Goal: Task Accomplishment & Management: Complete application form

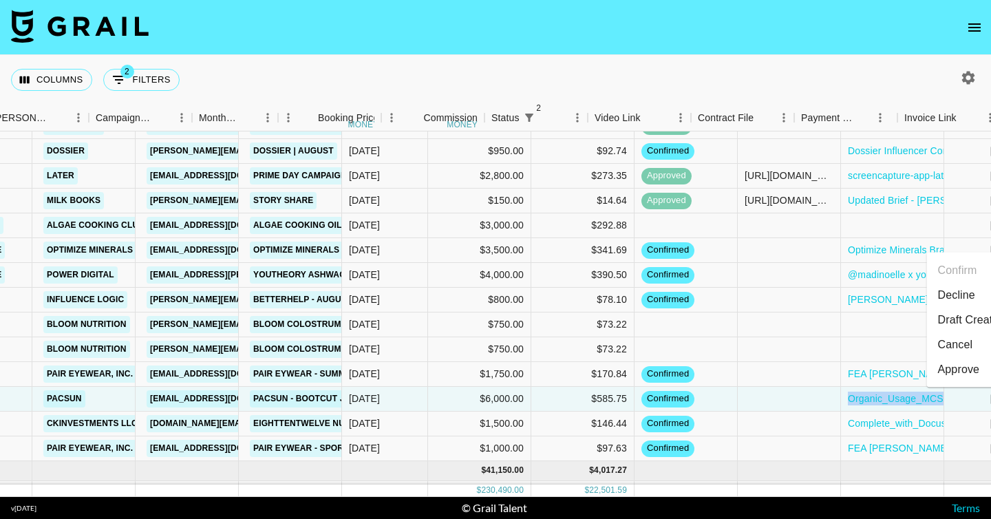
scroll to position [1386, 399]
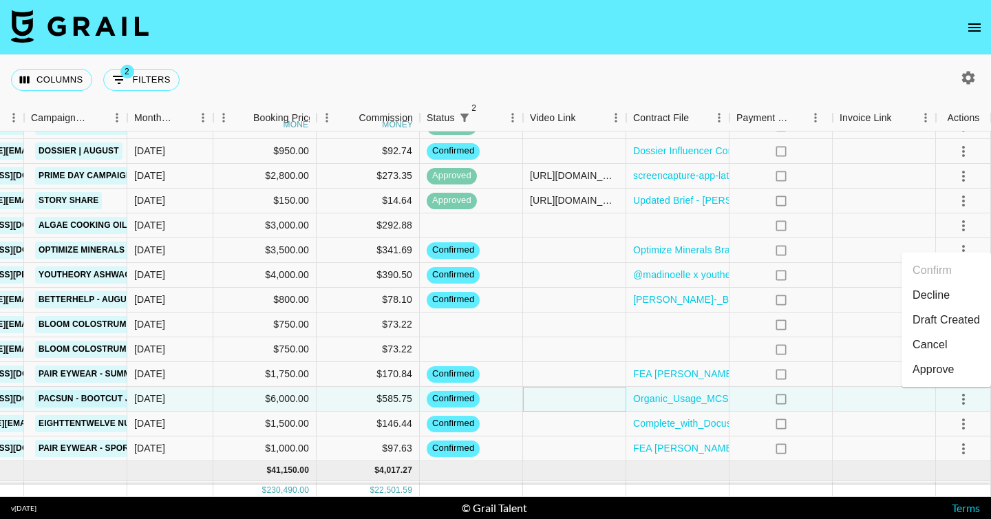
click at [589, 392] on div at bounding box center [574, 399] width 103 height 25
type input "https://www.instagram.com/p/DNTy9V7SLl3/?img_index=1"
click at [965, 395] on icon "select merge strategy" at bounding box center [964, 399] width 17 height 17
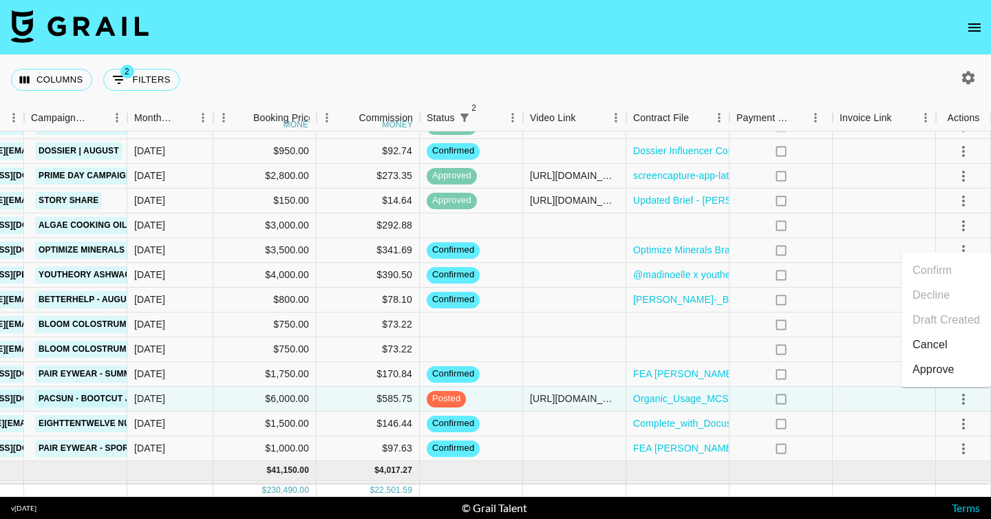
click at [925, 372] on div "Approve" at bounding box center [934, 369] width 42 height 17
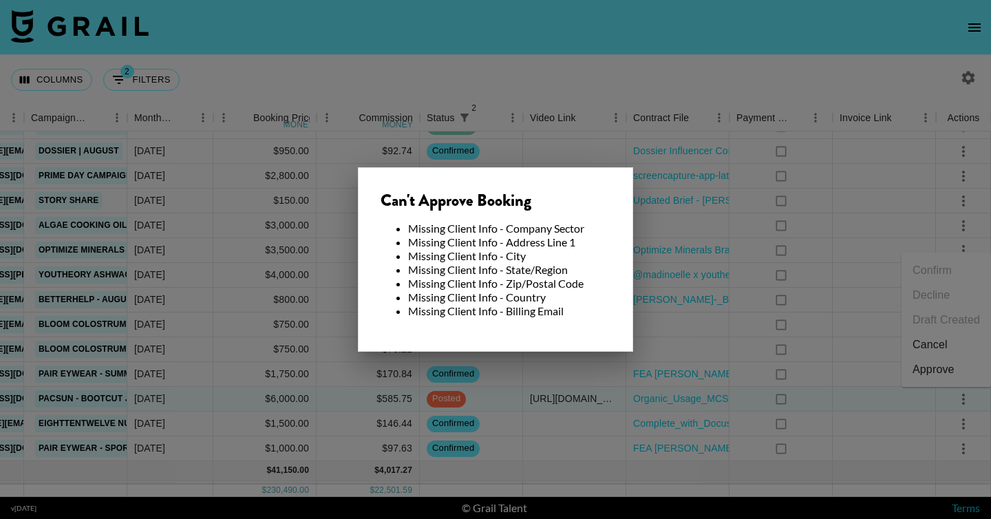
click at [658, 343] on div at bounding box center [495, 259] width 991 height 519
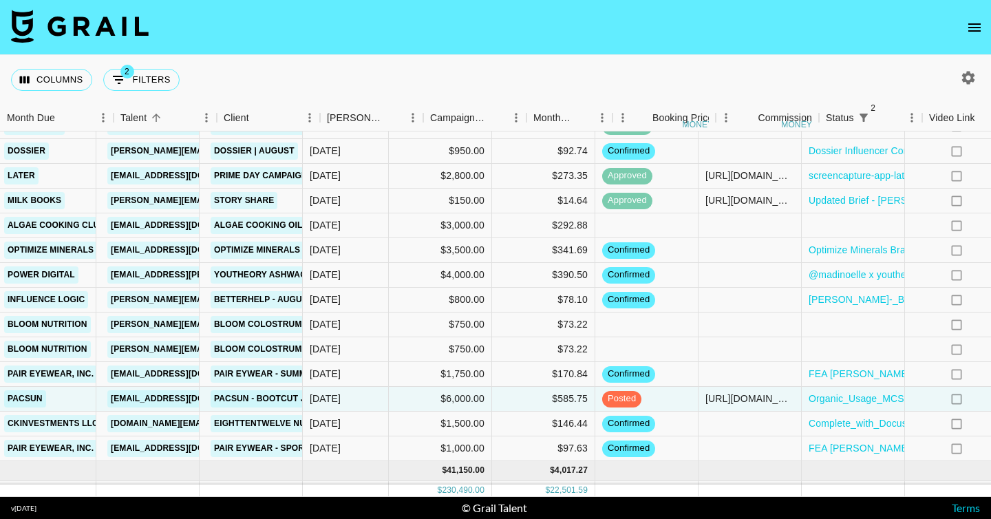
scroll to position [1386, 0]
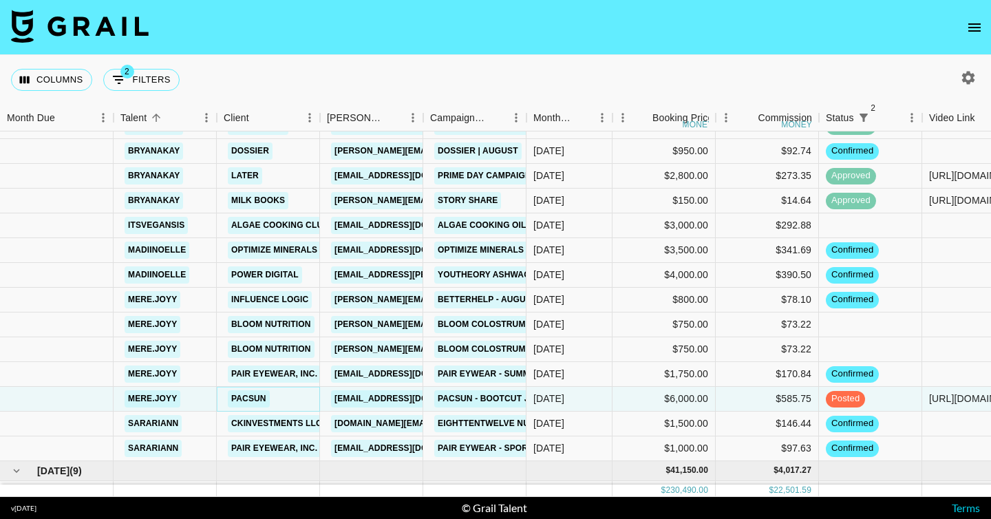
click at [253, 401] on link "Pacsun" at bounding box center [249, 398] width 42 height 17
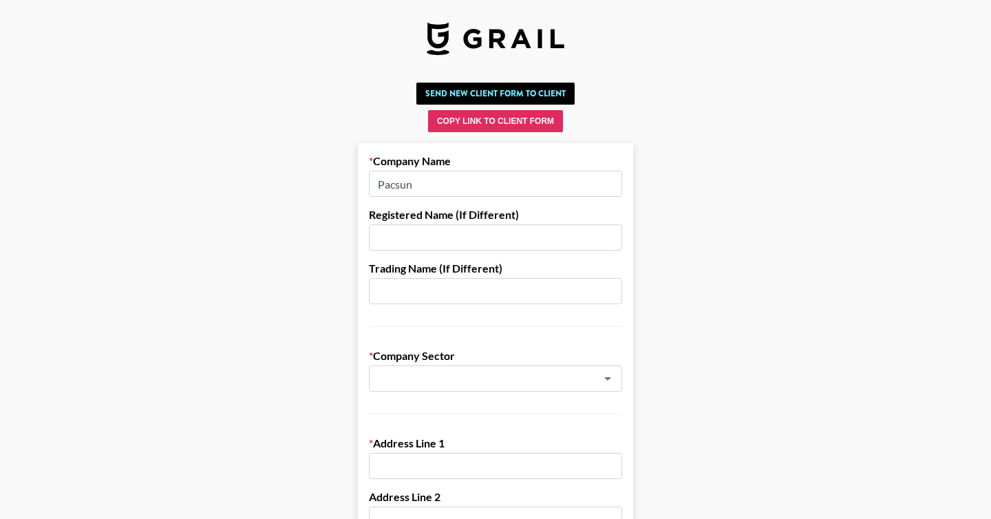
drag, startPoint x: 441, startPoint y: 182, endPoint x: 330, endPoint y: 182, distance: 110.8
paste input "ific Sunwear Stores LLC"
type input "Pacific Sunwear Stores LLC"
click at [429, 282] on input "text" at bounding box center [495, 291] width 253 height 26
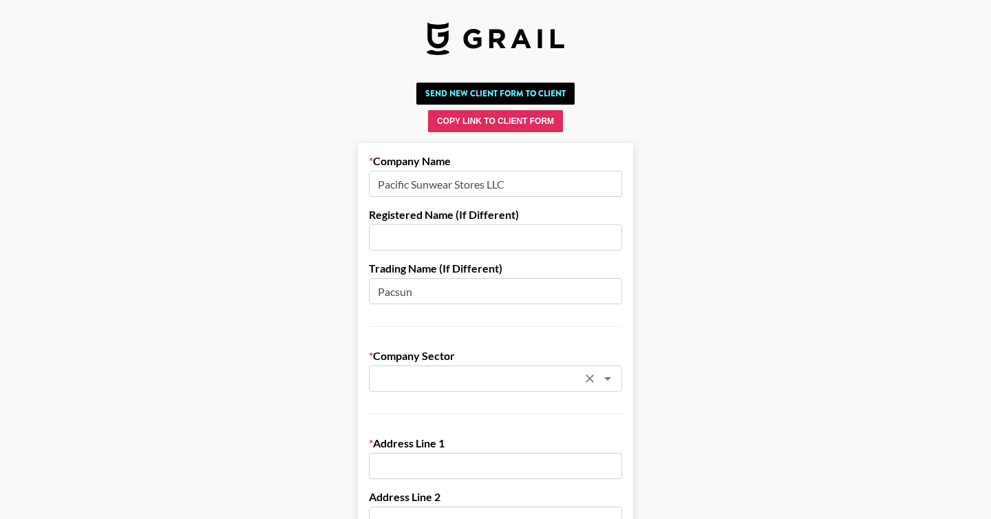
type input "Pacsun"
click at [412, 371] on input "text" at bounding box center [477, 379] width 200 height 16
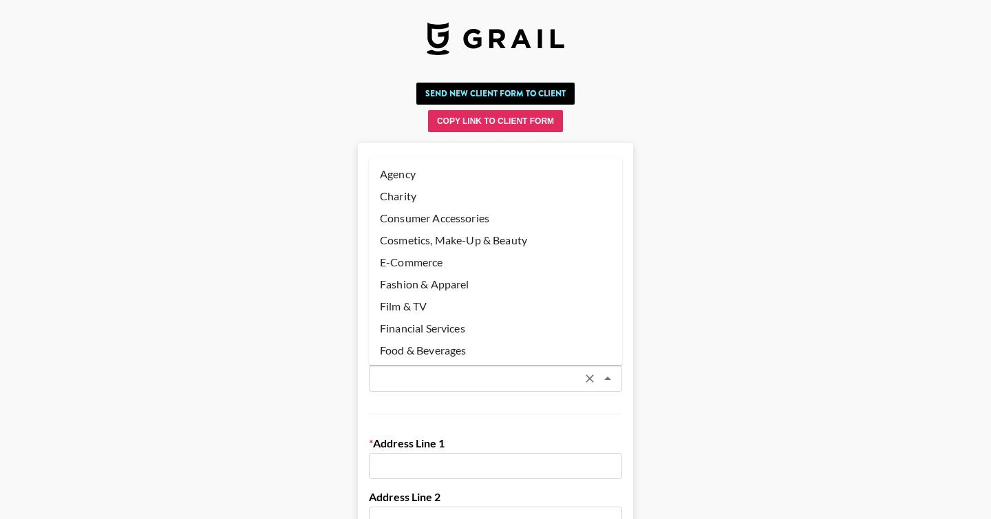
click at [446, 290] on li "Fashion & Apparel" at bounding box center [495, 284] width 253 height 22
type input "Fashion & Apparel"
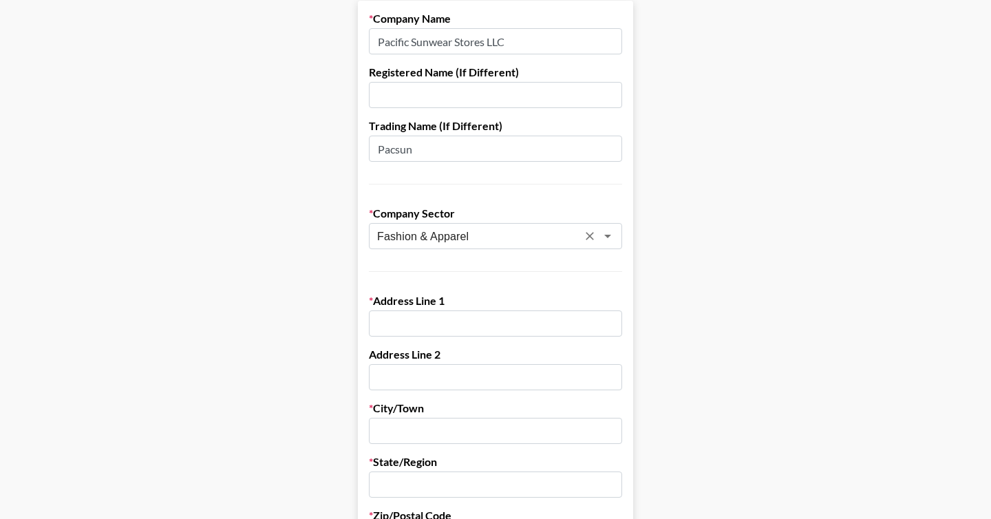
scroll to position [173, 0]
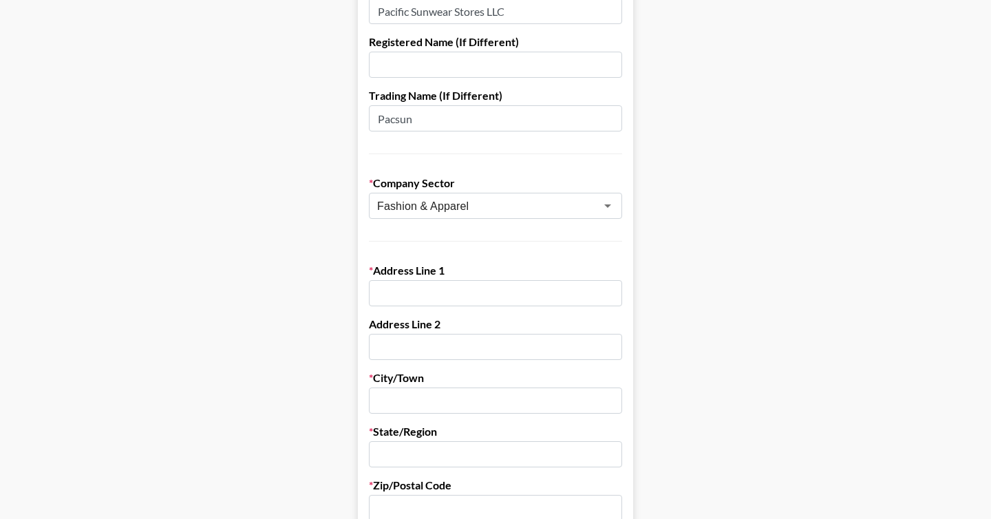
click at [435, 304] on input "text" at bounding box center [495, 293] width 253 height 26
paste input "[STREET_ADDRESS]"
type input "[STREET_ADDRESS]"
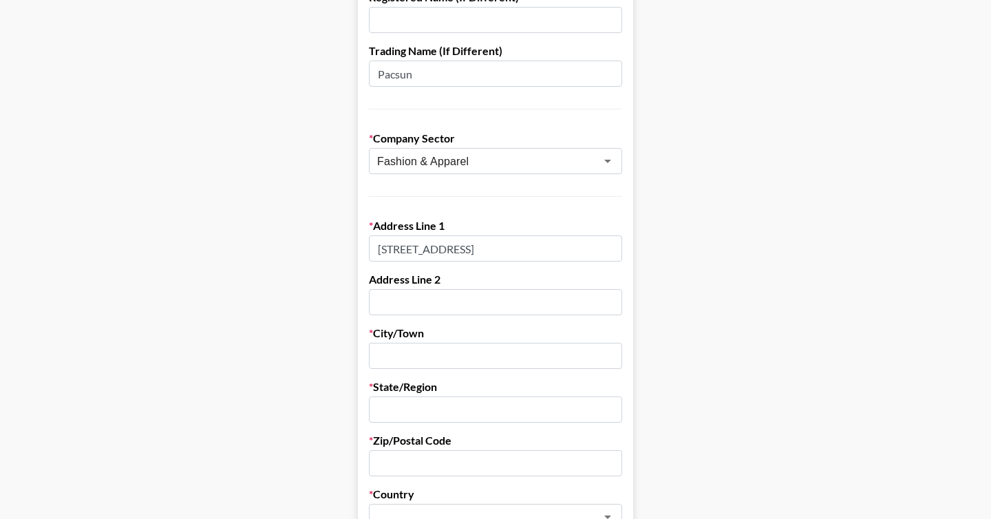
scroll to position [239, 0]
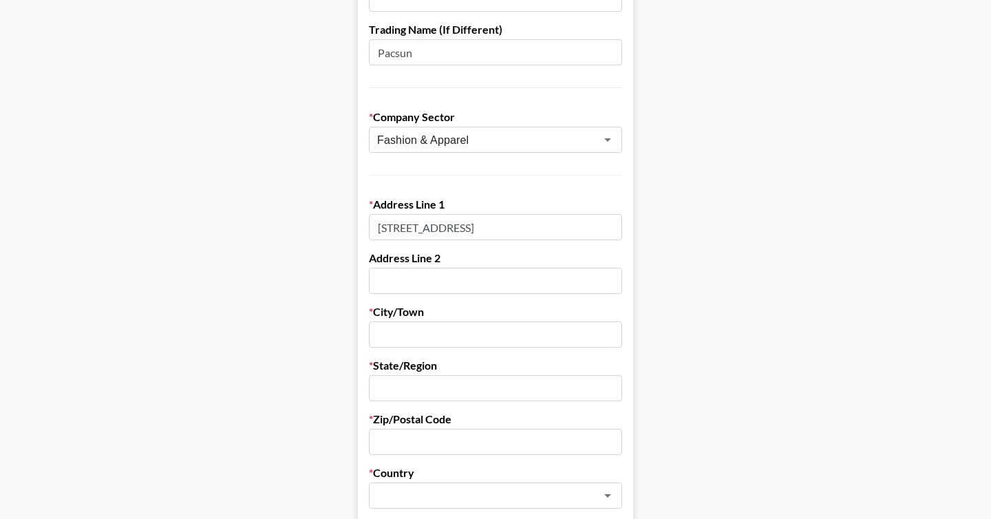
click at [423, 338] on input "text" at bounding box center [495, 335] width 253 height 26
paste input "Anaheim"
type input "Anaheim"
click at [414, 392] on input "text" at bounding box center [495, 388] width 253 height 26
type input "CA"
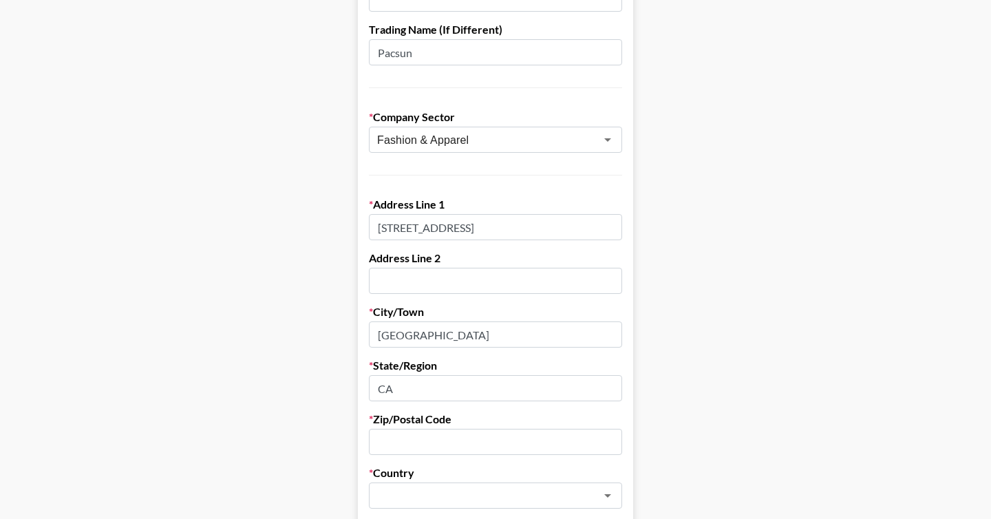
click at [451, 443] on input "text" at bounding box center [495, 442] width 253 height 26
paste input "92806"
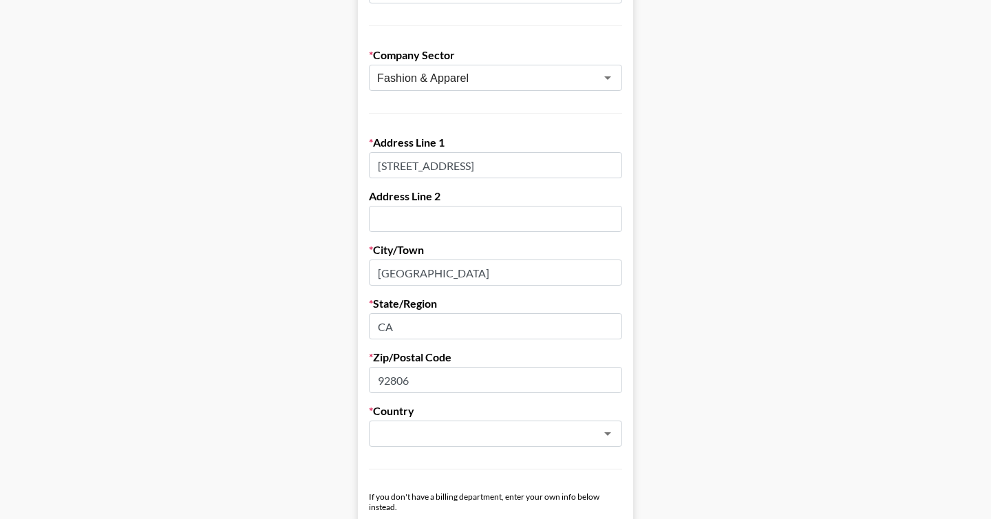
scroll to position [344, 0]
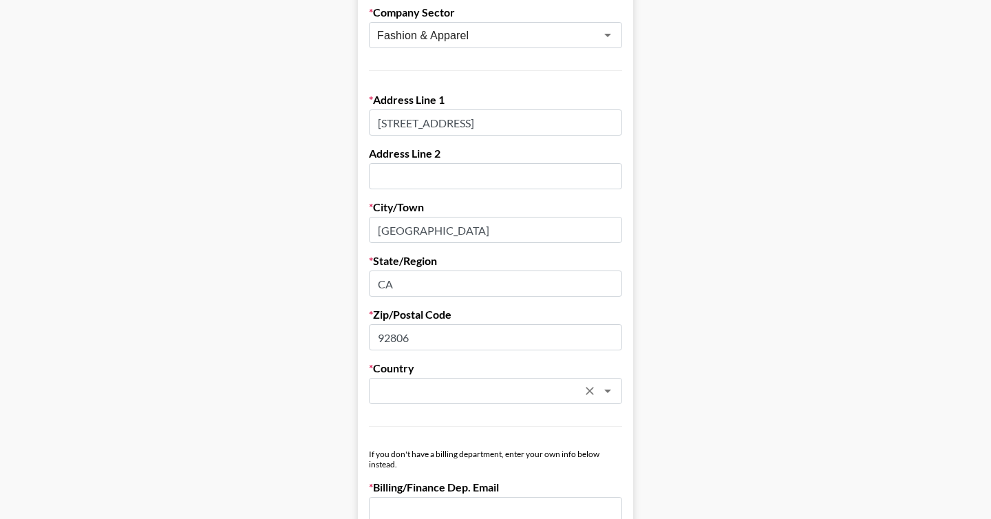
type input "92806"
click at [439, 390] on input "text" at bounding box center [477, 391] width 200 height 16
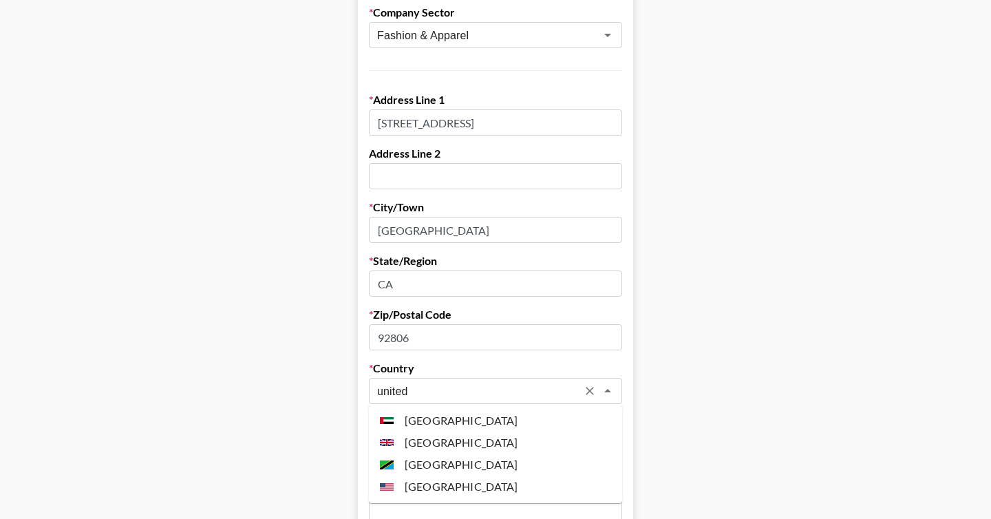
click at [447, 486] on li "[GEOGRAPHIC_DATA]" at bounding box center [495, 487] width 253 height 22
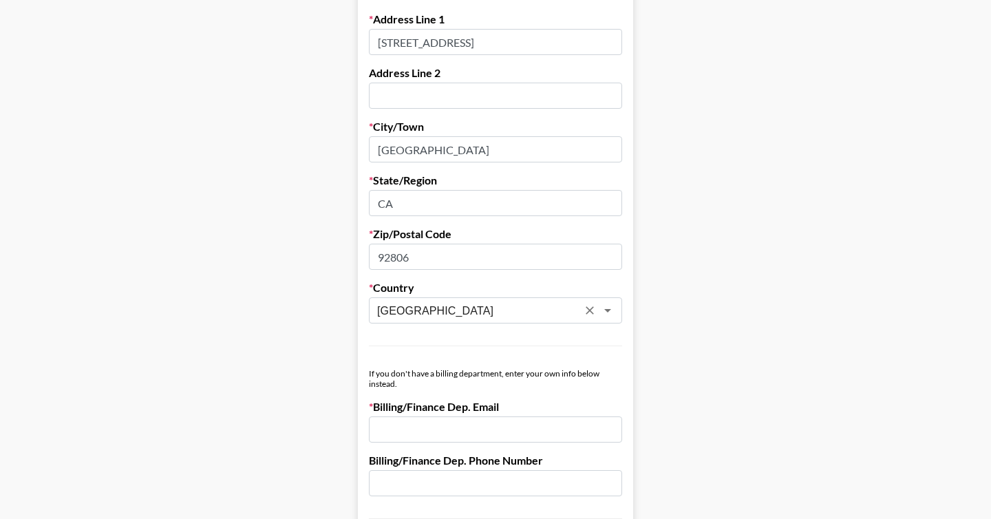
scroll to position [465, 0]
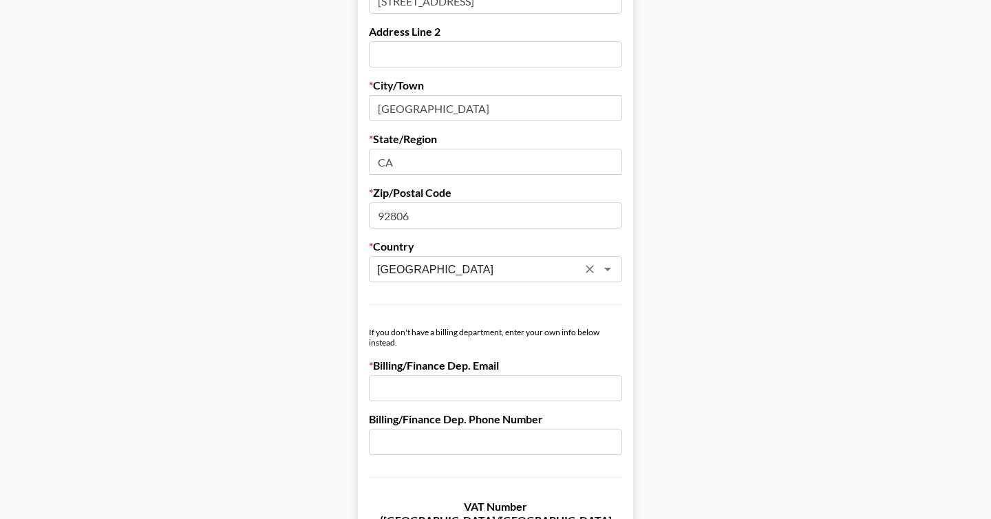
type input "[GEOGRAPHIC_DATA]"
click at [438, 375] on input "email" at bounding box center [495, 388] width 253 height 26
paste input "SHernandez@pacificsunwear.com"
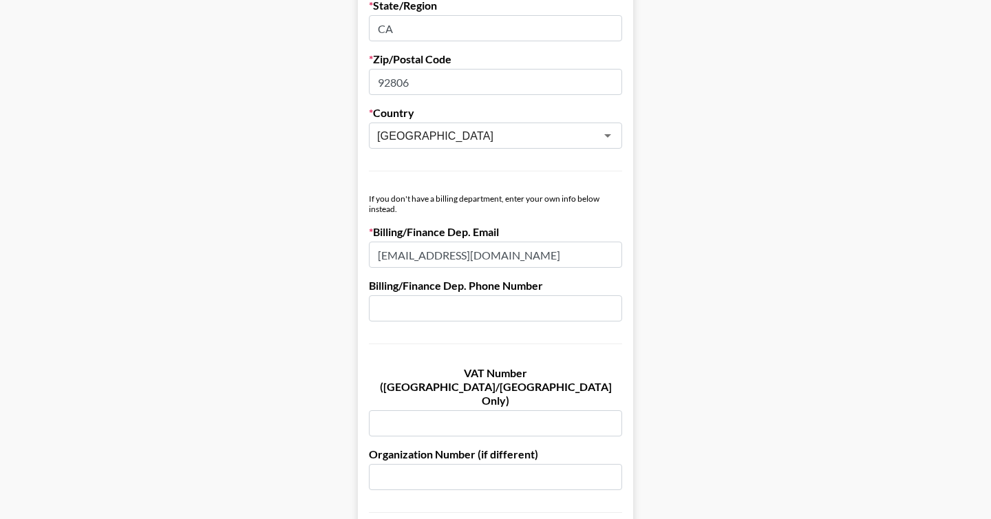
scroll to position [604, 0]
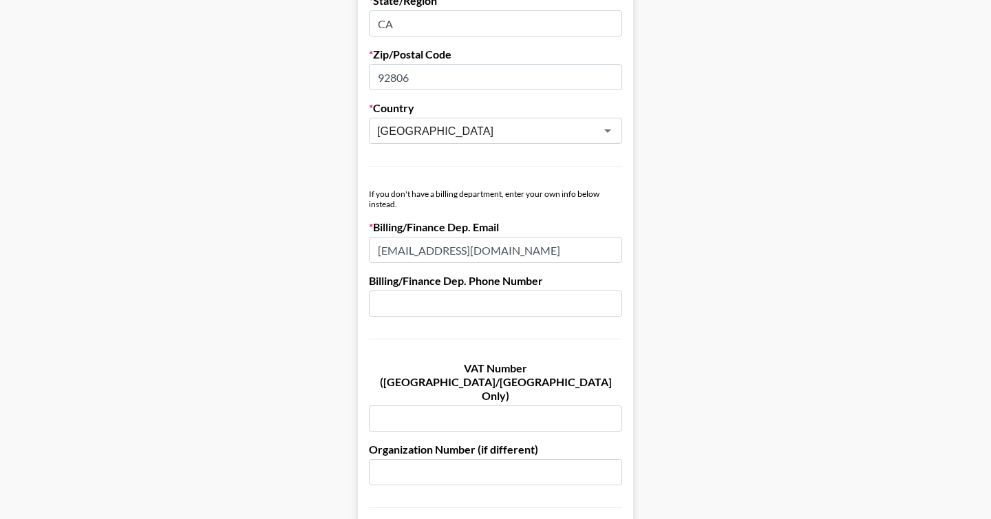
type input "SHernandez@pacificsunwear.com"
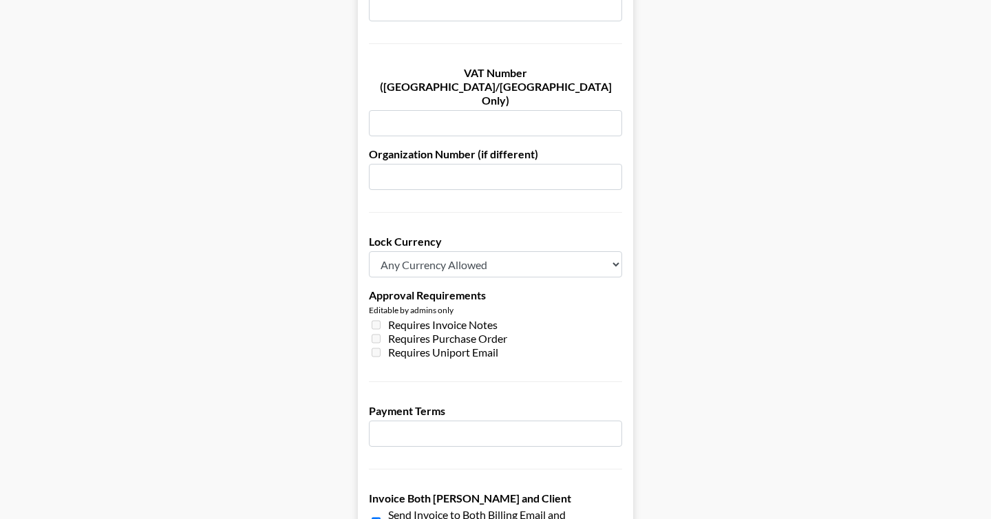
scroll to position [956, 0]
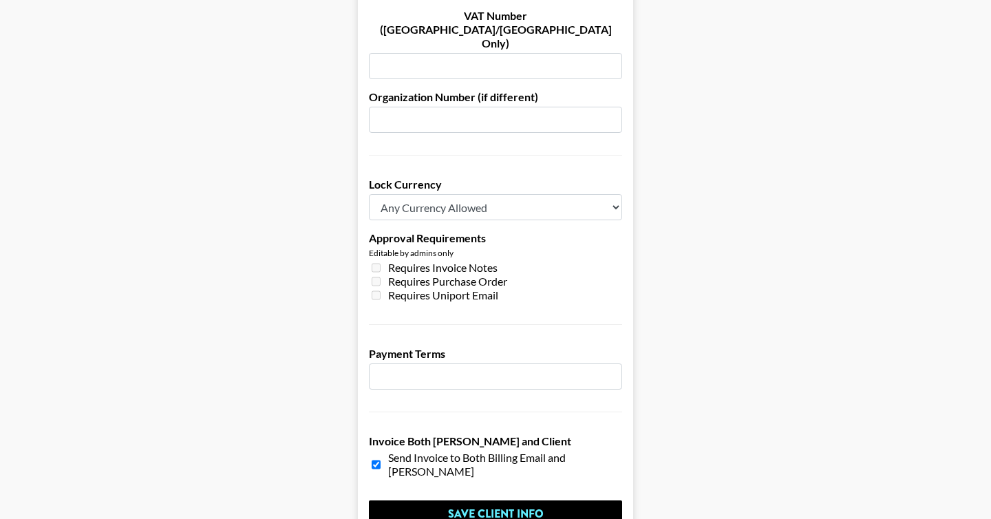
click at [401, 364] on input "number" at bounding box center [495, 377] width 253 height 26
type input "45"
click at [478, 501] on input "Save Client Info" at bounding box center [495, 515] width 253 height 28
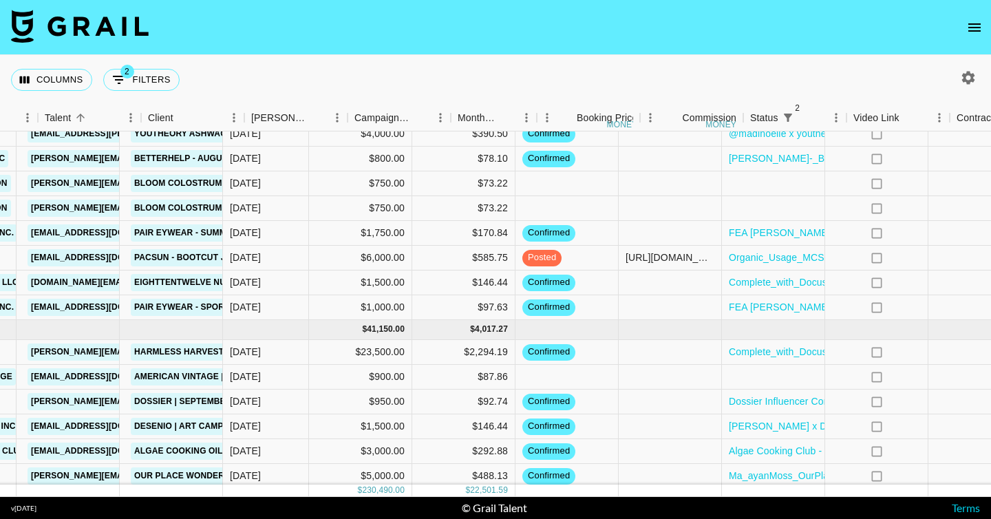
scroll to position [1532, 399]
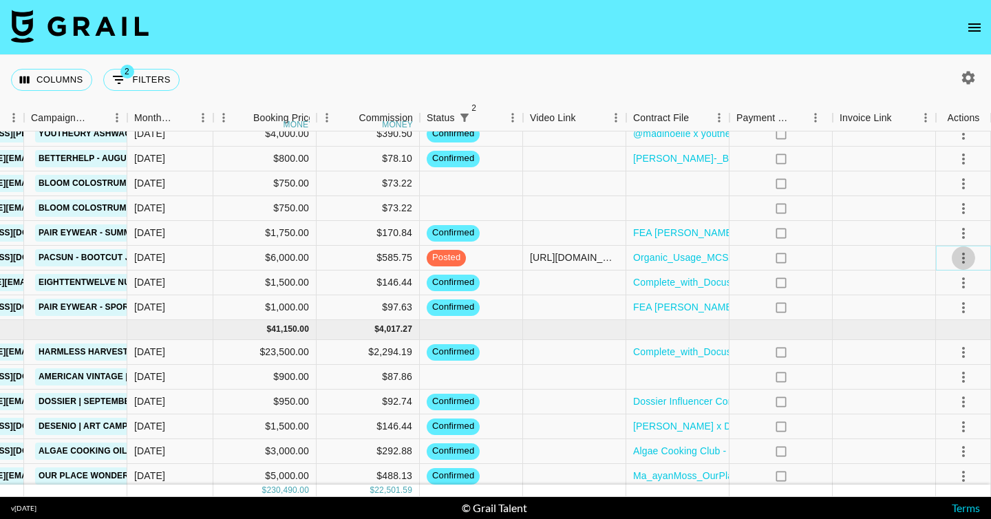
click at [958, 253] on icon "select merge strategy" at bounding box center [964, 258] width 17 height 17
click at [938, 394] on div "Approve" at bounding box center [934, 387] width 42 height 17
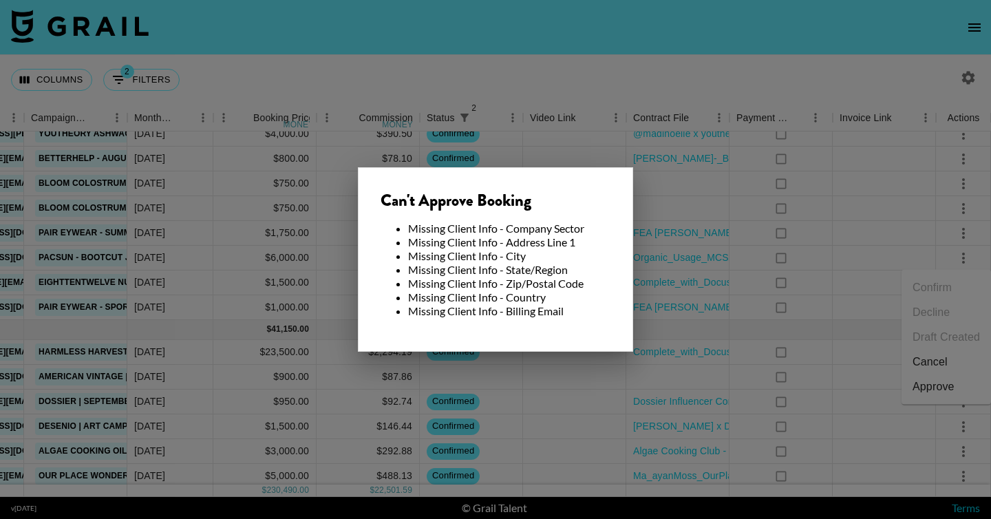
click at [668, 288] on div at bounding box center [495, 259] width 991 height 519
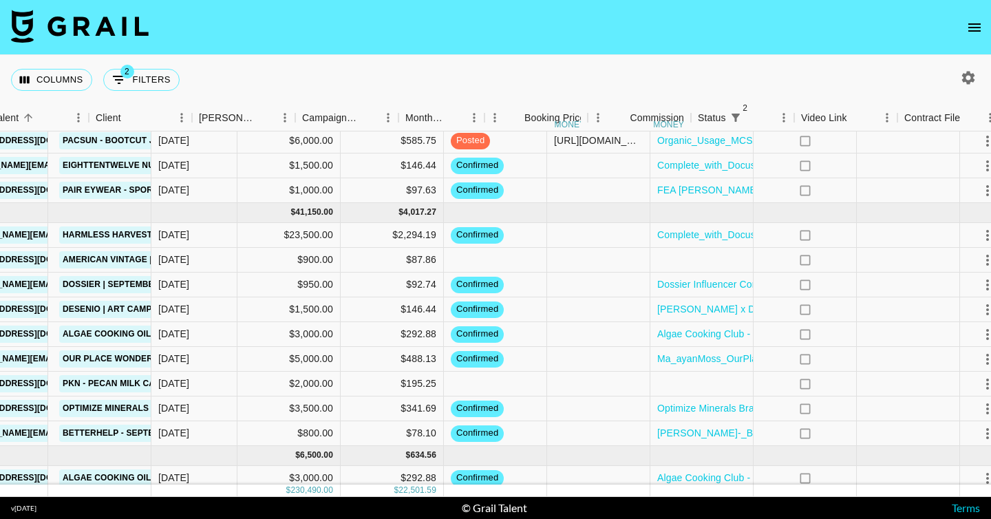
scroll to position [1644, 399]
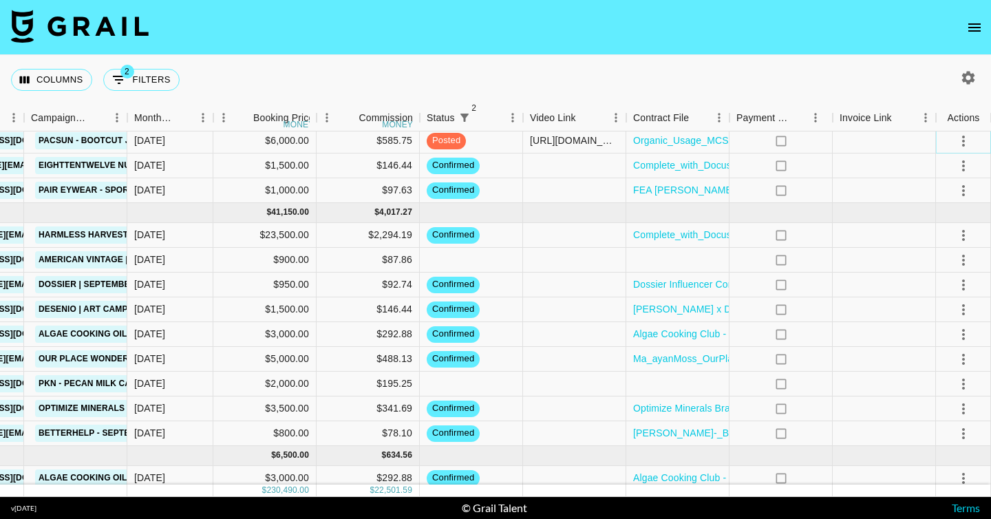
click at [964, 141] on icon "select merge strategy" at bounding box center [963, 141] width 3 height 11
click at [931, 271] on div "Approve" at bounding box center [934, 270] width 42 height 17
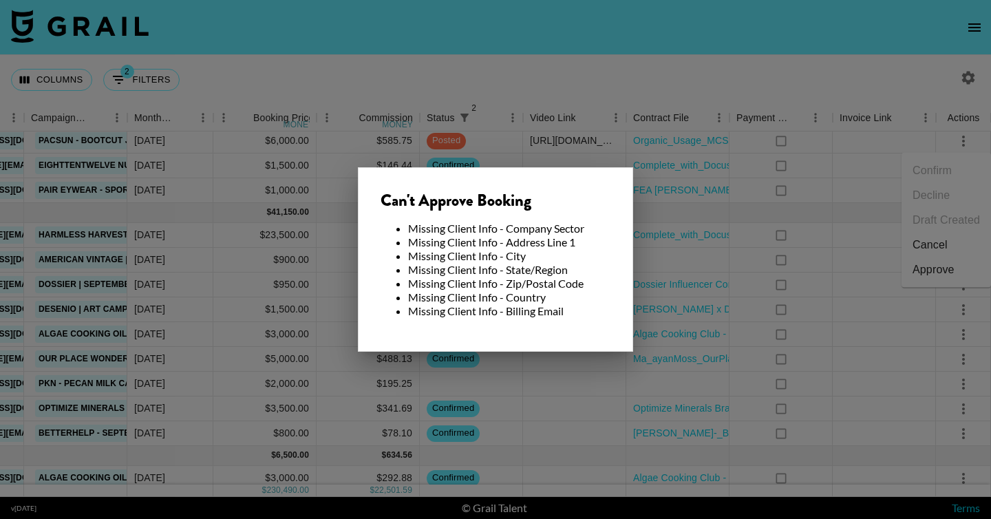
click at [705, 174] on div at bounding box center [495, 259] width 991 height 519
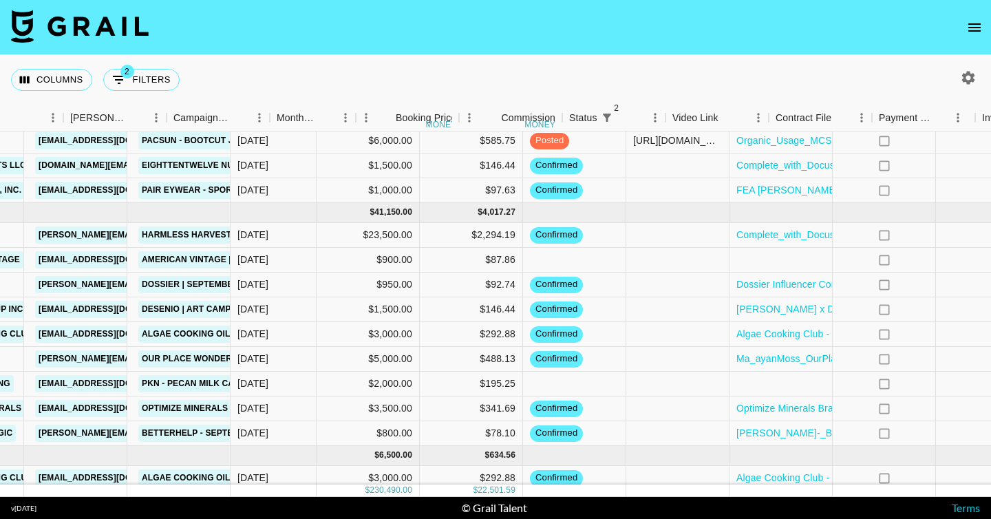
scroll to position [1644, 178]
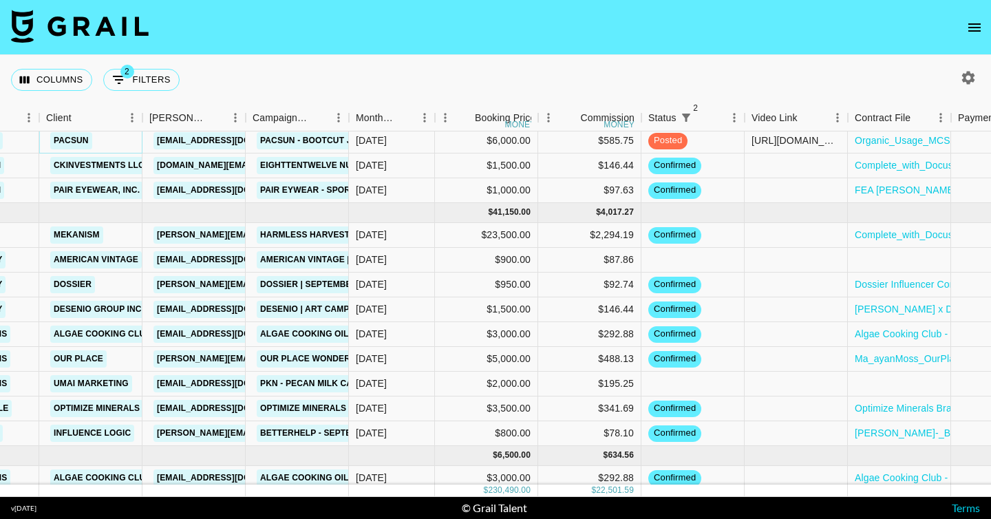
click at [75, 137] on link "Pacsun" at bounding box center [71, 140] width 42 height 17
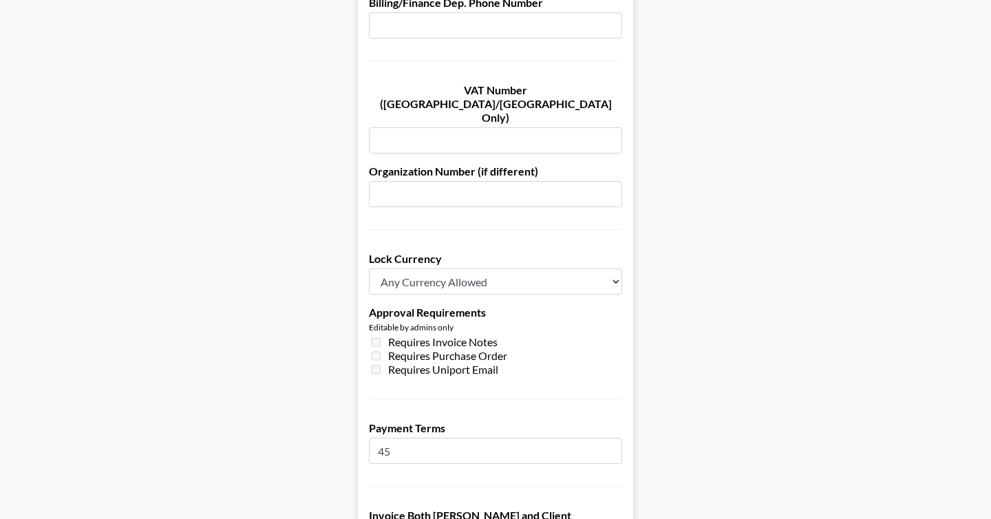
scroll to position [1057, 0]
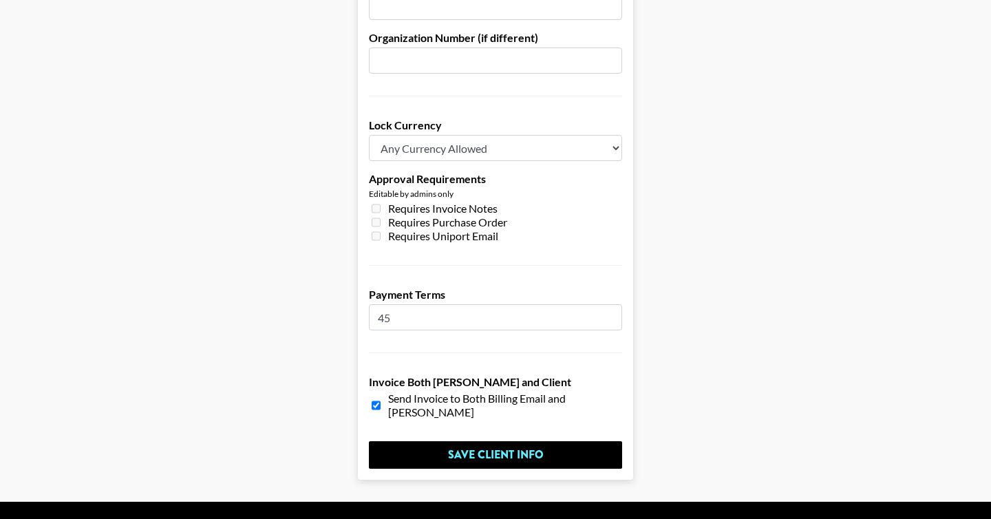
click at [428, 135] on select "Any Currency Allowed USD GBP EUR CAD AUD" at bounding box center [495, 148] width 253 height 26
select select "USD"
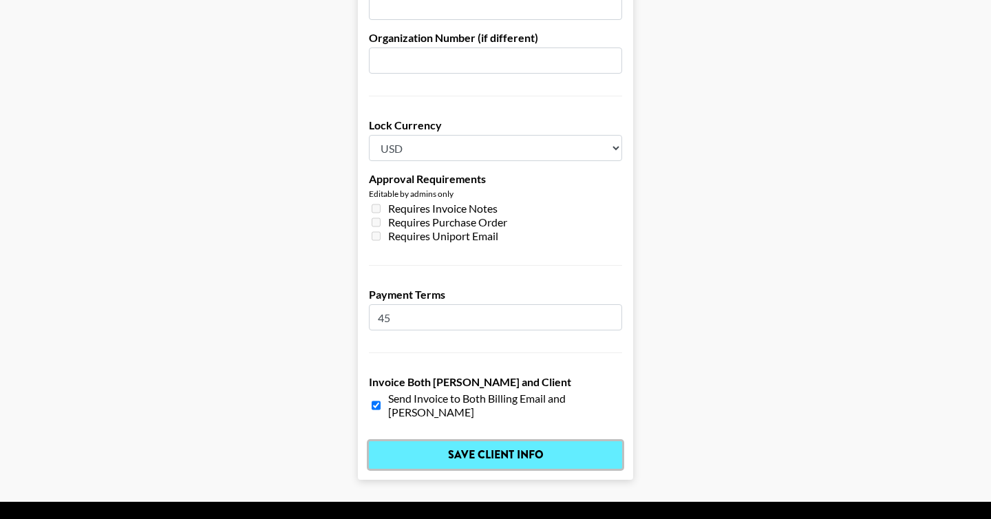
click at [494, 441] on input "Save Client Info" at bounding box center [495, 455] width 253 height 28
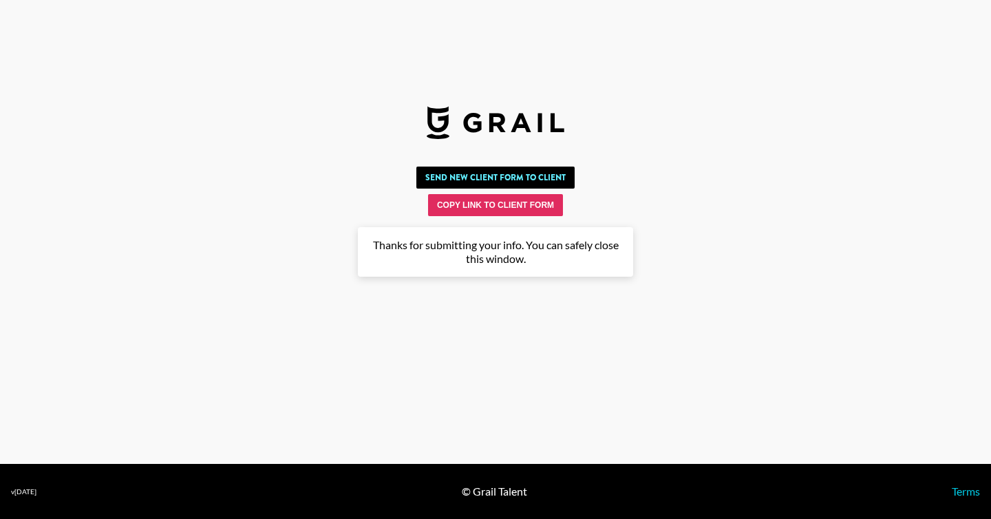
scroll to position [0, 0]
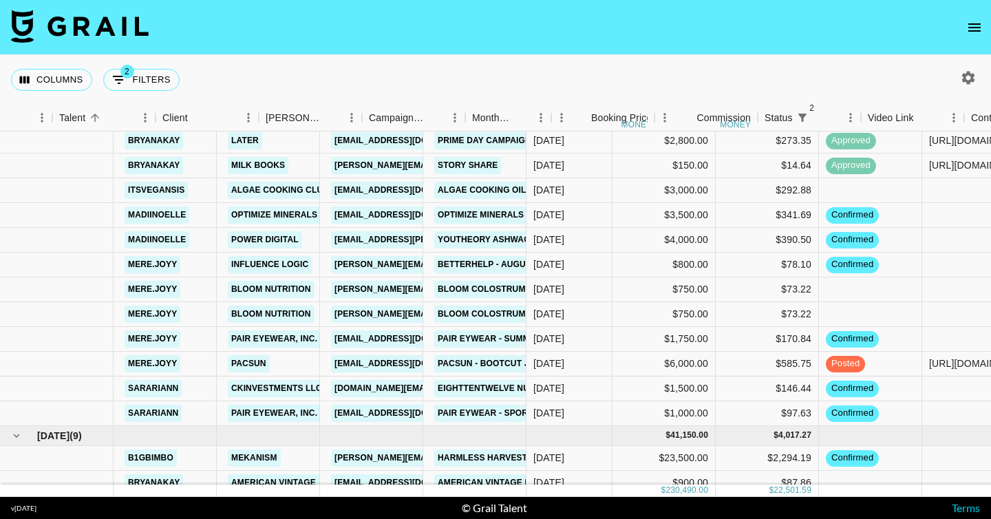
scroll to position [1421, 399]
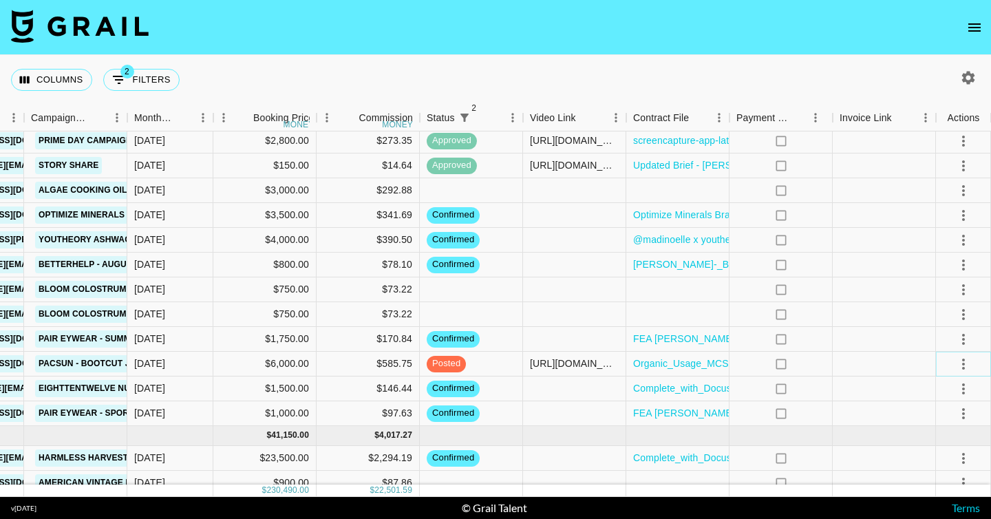
click at [965, 362] on icon "select merge strategy" at bounding box center [964, 364] width 17 height 17
click at [936, 492] on div "Approve" at bounding box center [934, 493] width 42 height 17
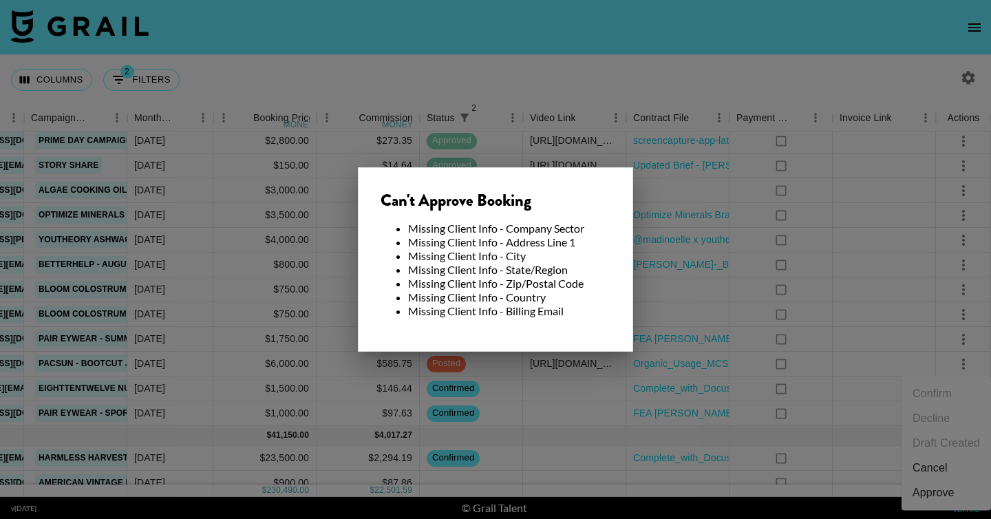
click at [602, 303] on li "Missing Client Info - Country" at bounding box center [509, 298] width 202 height 14
click at [257, 350] on div at bounding box center [495, 259] width 991 height 519
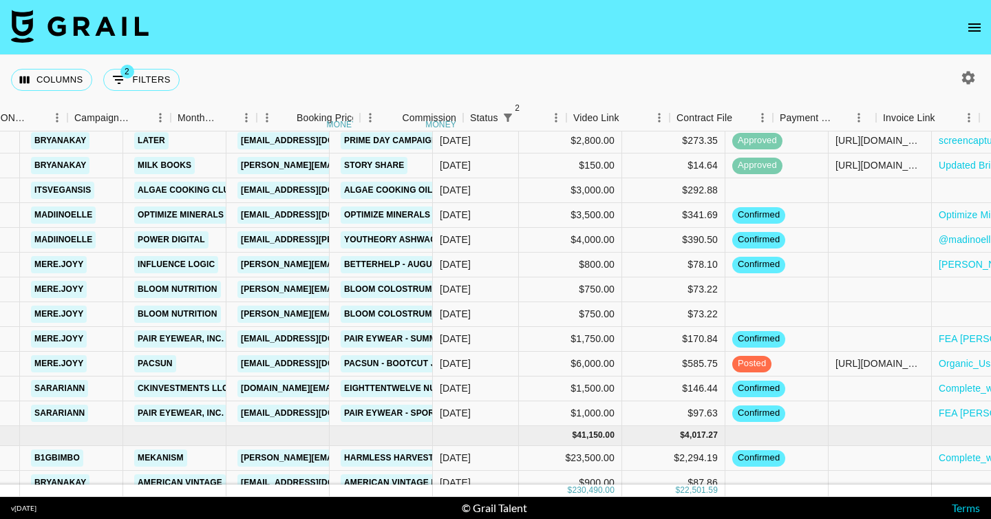
scroll to position [1421, 0]
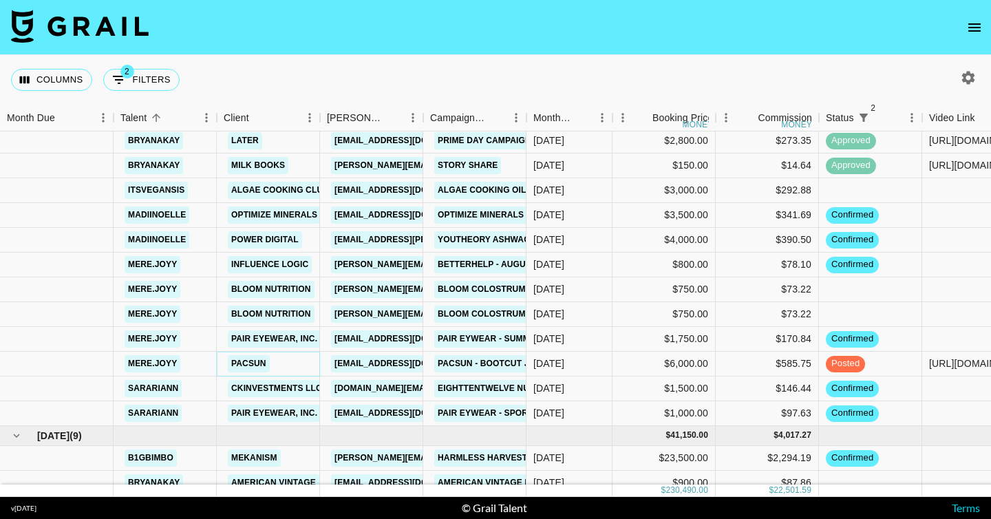
click at [252, 366] on link "Pacsun" at bounding box center [249, 363] width 42 height 17
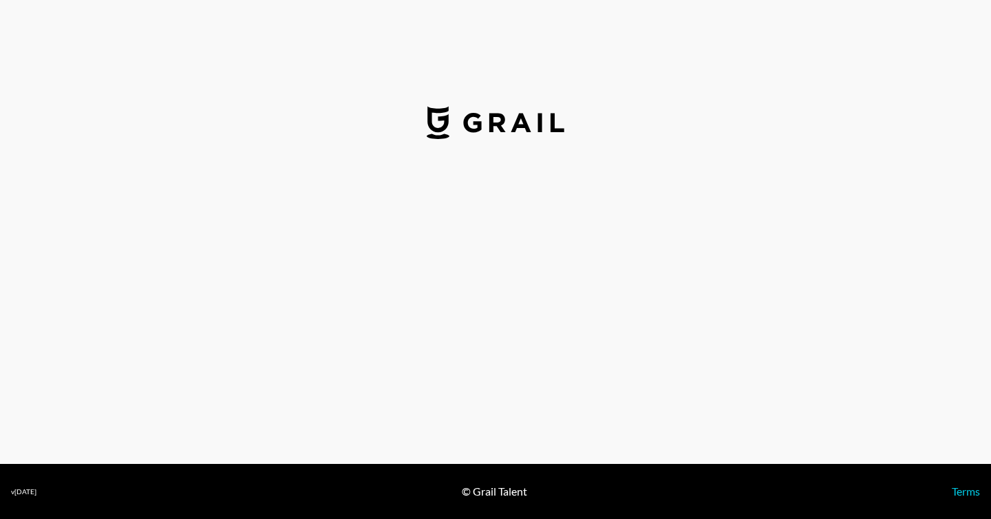
select select "USD"
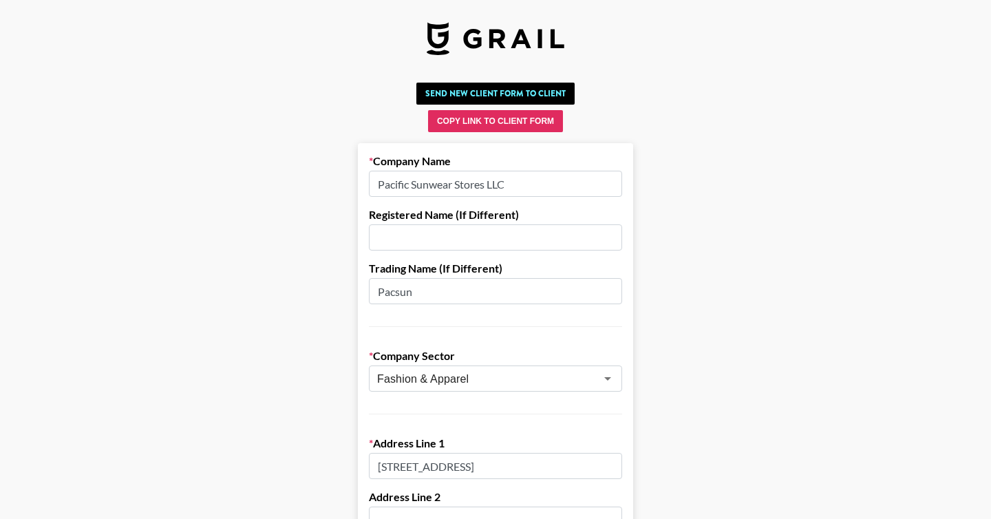
click at [402, 278] on input "Pacsun" at bounding box center [495, 291] width 253 height 26
click at [400, 292] on input "Pacsun" at bounding box center [495, 291] width 253 height 26
click at [451, 232] on input "text" at bounding box center [495, 237] width 253 height 26
paste input "Pacsun"
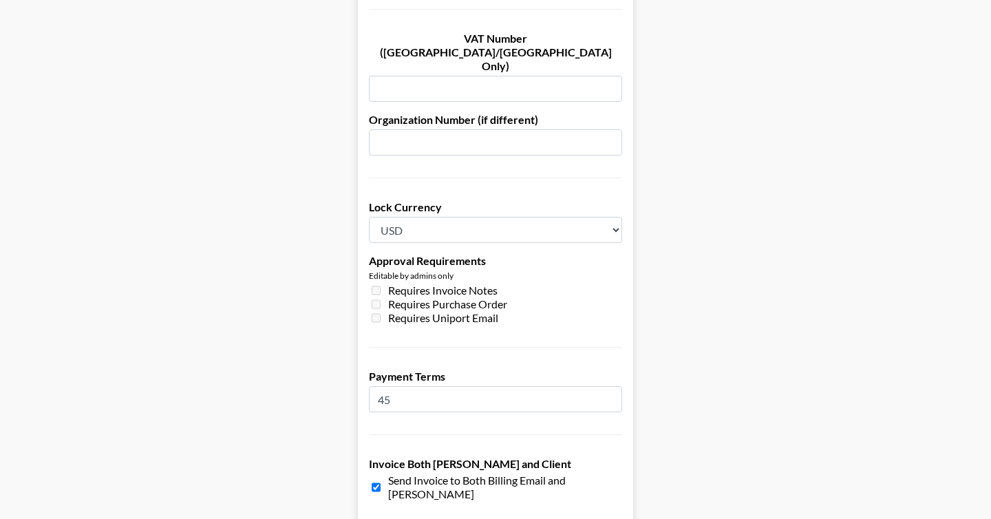
scroll to position [1057, 0]
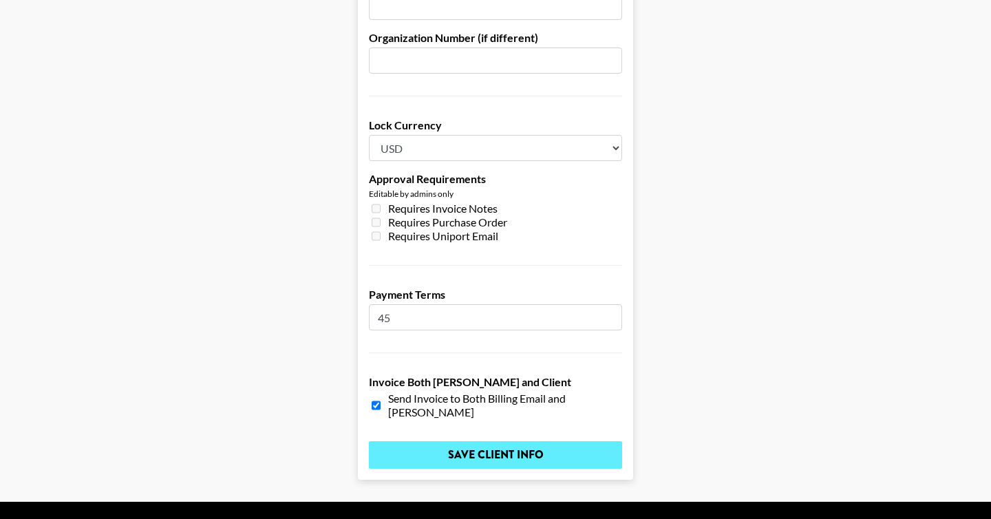
type input "Pacsun"
click at [505, 441] on input "Save Client Info" at bounding box center [495, 455] width 253 height 28
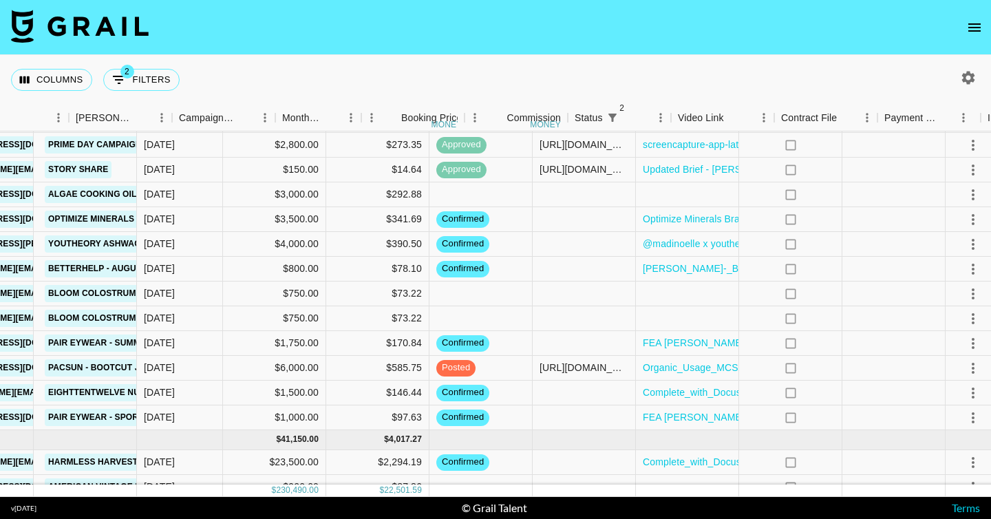
scroll to position [1417, 399]
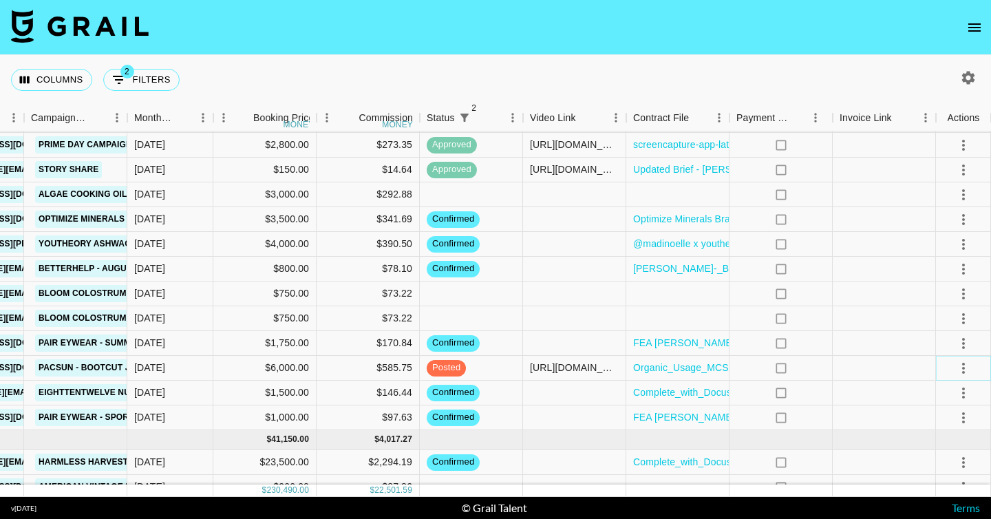
click at [972, 368] on button "select merge strategy" at bounding box center [963, 368] width 23 height 23
click at [933, 487] on li "Approve" at bounding box center [946, 497] width 89 height 25
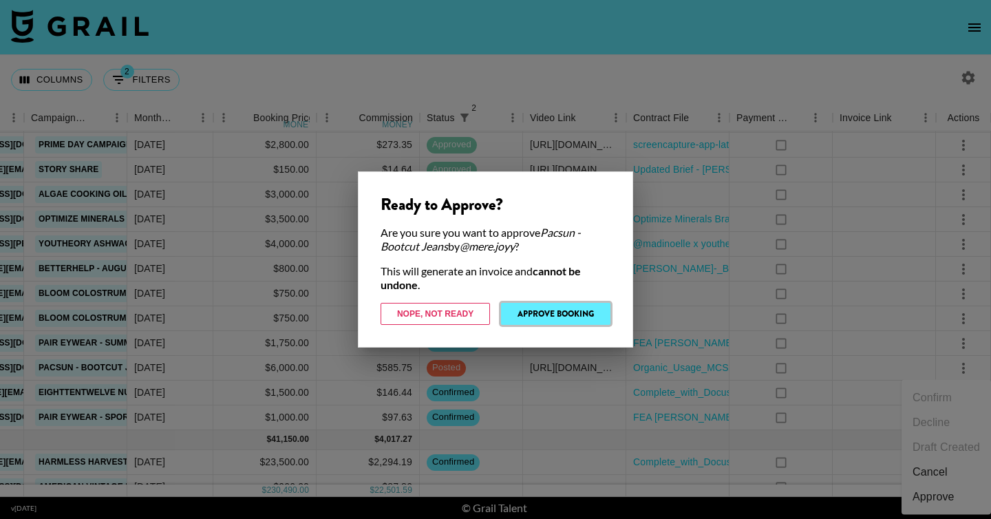
click at [564, 316] on button "Approve Booking" at bounding box center [555, 314] width 109 height 22
